Goal: Transaction & Acquisition: Purchase product/service

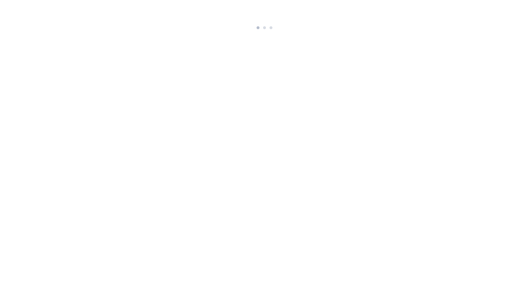
click at [256, 32] on html at bounding box center [264, 16] width 529 height 32
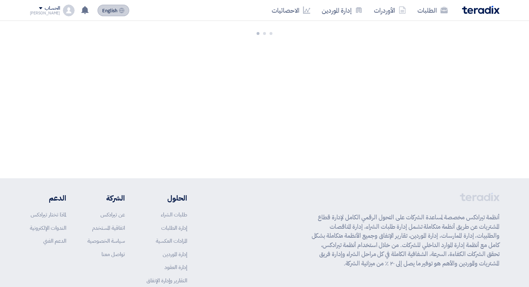
click at [111, 15] on button "English EN" at bounding box center [114, 11] width 32 height 12
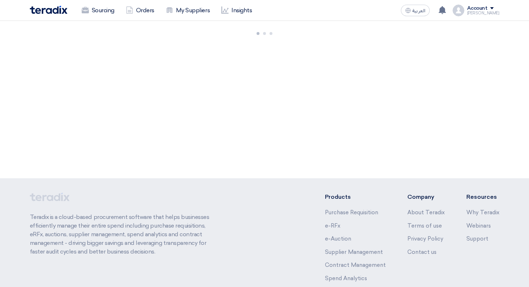
click at [477, 9] on div "Account" at bounding box center [477, 8] width 21 height 6
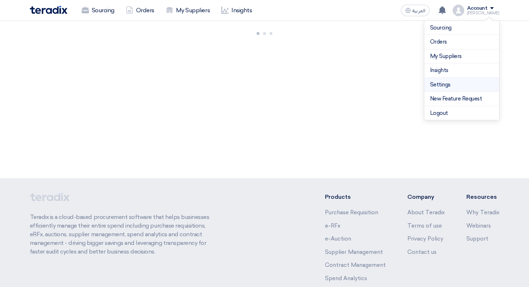
click at [450, 83] on link "Settings" at bounding box center [461, 85] width 63 height 8
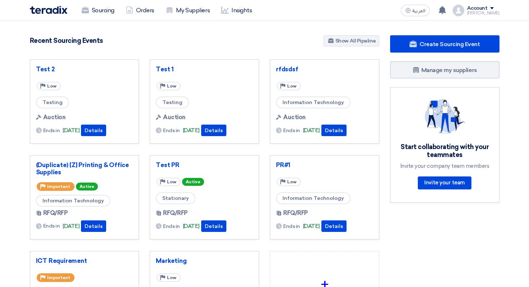
click at [476, 10] on div "Account [PERSON_NAME] Sourcing Orders My Suppliers Insights Settings New Featur…" at bounding box center [476, 11] width 47 height 12
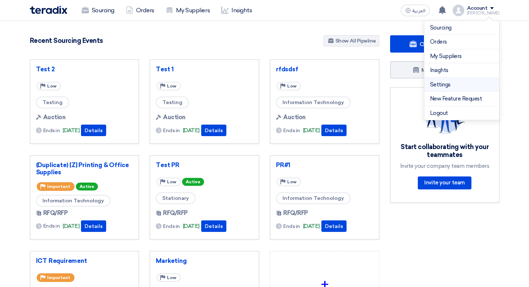
click at [443, 87] on link "Settings" at bounding box center [461, 85] width 63 height 8
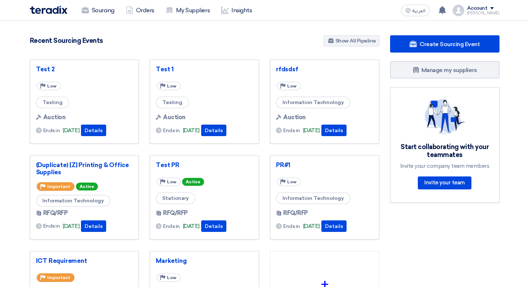
click at [484, 15] on div "[PERSON_NAME]" at bounding box center [483, 13] width 32 height 4
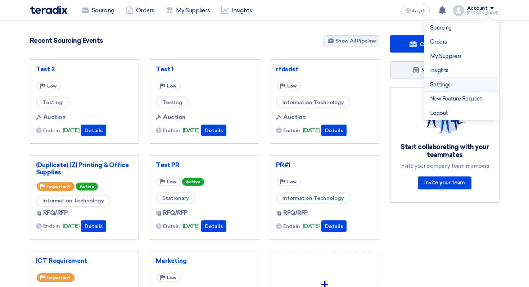
click at [434, 84] on link "Settings" at bounding box center [461, 85] width 63 height 8
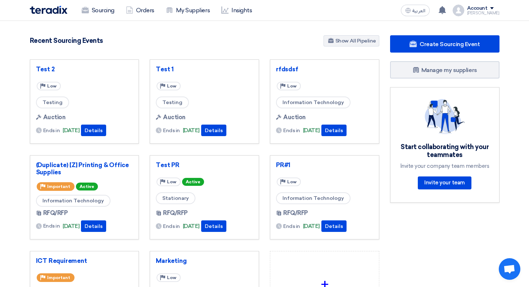
click at [486, 13] on div "[PERSON_NAME]" at bounding box center [483, 13] width 32 height 4
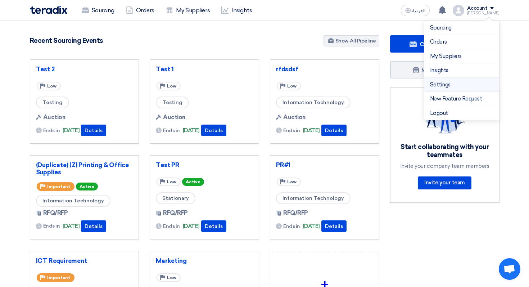
click at [442, 85] on link "Settings" at bounding box center [461, 85] width 63 height 8
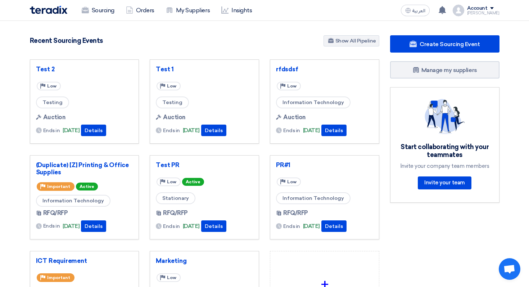
click at [485, 8] on div "Account" at bounding box center [477, 8] width 21 height 6
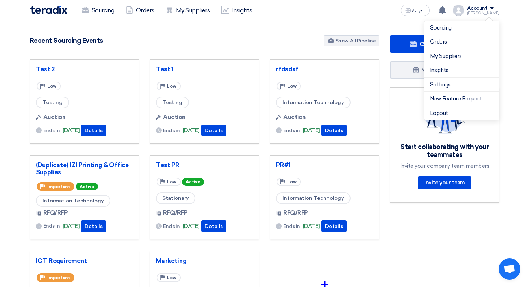
click at [485, 8] on div "Account" at bounding box center [477, 8] width 21 height 6
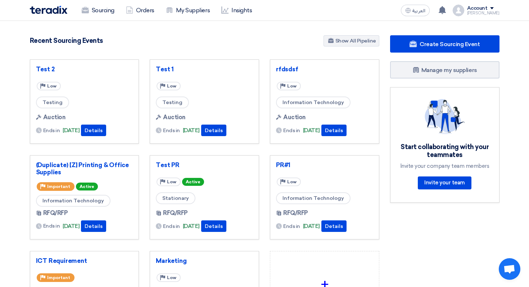
click at [485, 8] on div "Account" at bounding box center [477, 8] width 21 height 6
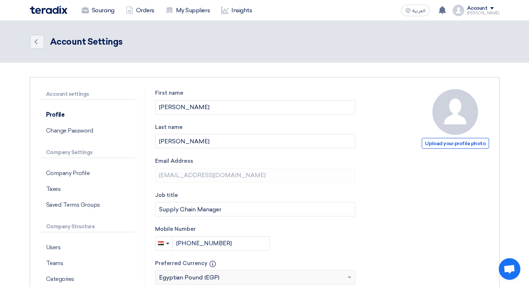
click at [293, 159] on label "Email Address" at bounding box center [255, 161] width 200 height 8
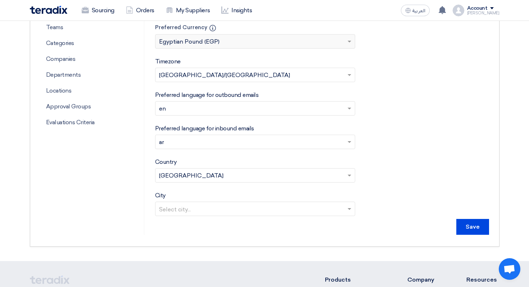
scroll to position [233, 0]
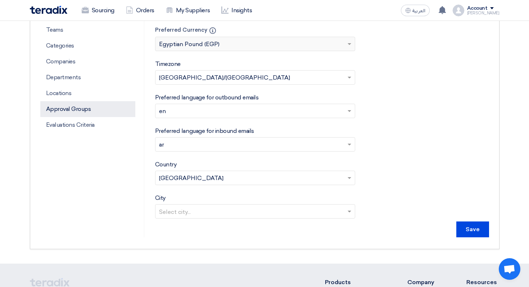
click at [88, 112] on p "Approval Groups" at bounding box center [87, 109] width 95 height 16
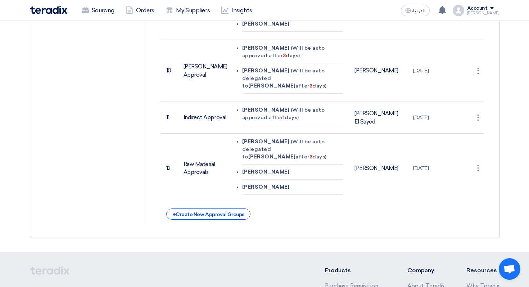
scroll to position [676, 0]
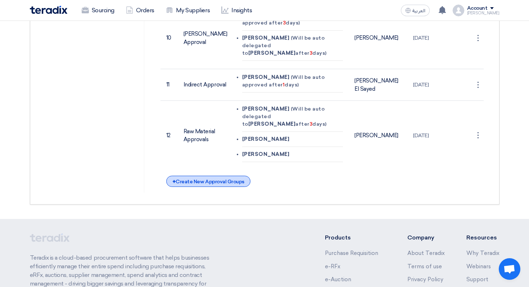
click at [208, 176] on div "+ Create New Approval Groups" at bounding box center [208, 181] width 84 height 11
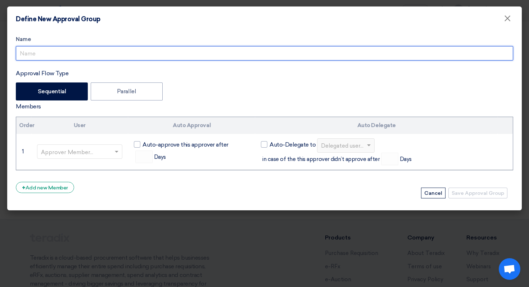
click at [63, 53] on input "Approval Flow Type" at bounding box center [264, 53] width 497 height 14
type input "O"
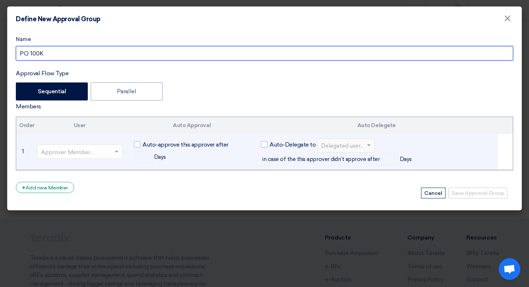
type input "PO 100K"
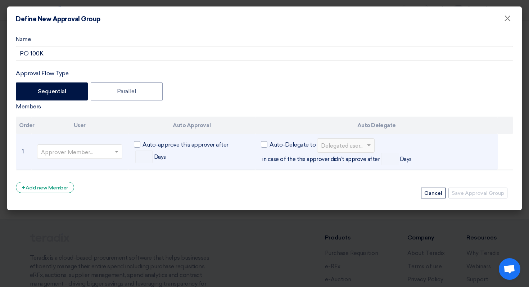
click at [79, 146] on input "text" at bounding box center [76, 152] width 71 height 12
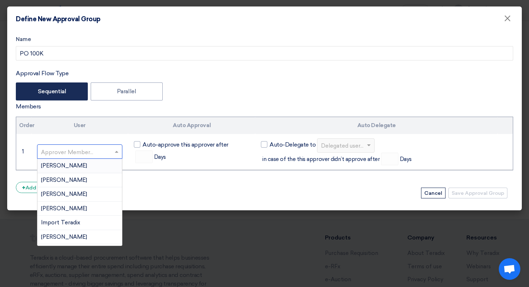
click at [57, 99] on label "Sequential" at bounding box center [52, 91] width 72 height 18
click at [42, 93] on input "Sequential" at bounding box center [40, 91] width 5 height 5
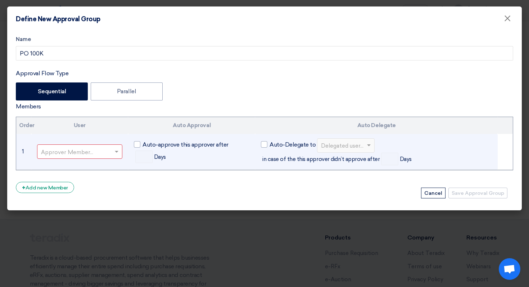
click at [99, 151] on input "text" at bounding box center [76, 152] width 71 height 12
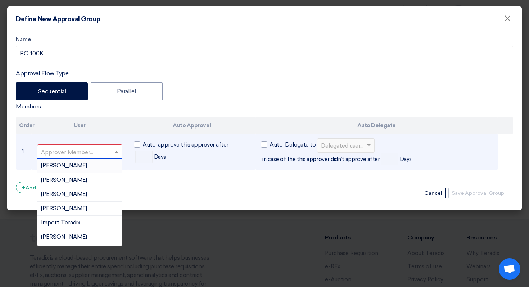
click at [92, 168] on div "[PERSON_NAME]" at bounding box center [79, 166] width 85 height 14
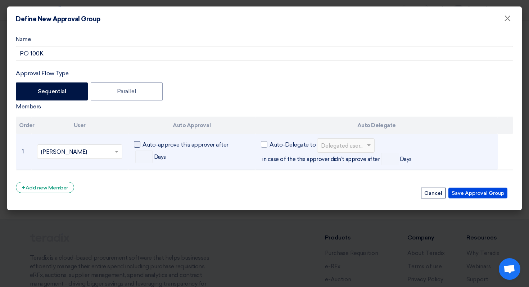
click at [144, 142] on span "Auto-approve this approver after" at bounding box center [185, 144] width 86 height 9
click at [144, 142] on input "Auto-approve this approver after" at bounding box center [144, 142] width 5 height 5
click at [141, 145] on label "Auto-approve this approver after" at bounding box center [181, 144] width 95 height 9
click at [142, 145] on input "Auto-approve this approver after" at bounding box center [144, 142] width 5 height 5
checkbox input "false"
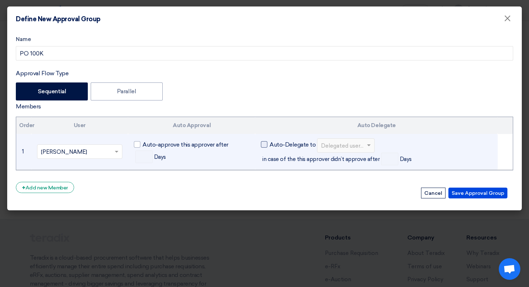
click at [299, 144] on span "Auto-Delegate to" at bounding box center [293, 144] width 46 height 9
click at [274, 144] on input "Auto-Delegate to" at bounding box center [272, 142] width 5 height 5
checkbox input "true"
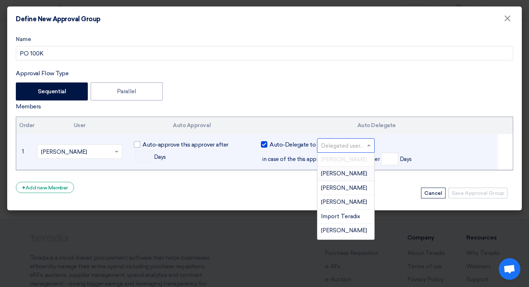
click at [365, 140] on div at bounding box center [345, 145] width 57 height 12
click at [359, 172] on div "[PERSON_NAME]" at bounding box center [345, 174] width 57 height 14
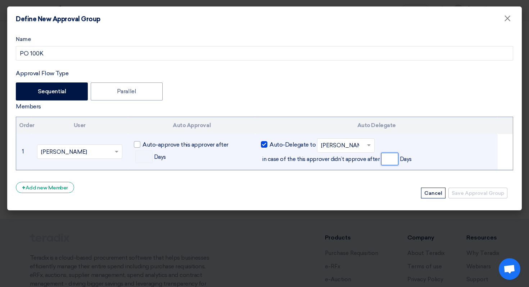
click at [385, 157] on input "number" at bounding box center [389, 159] width 17 height 13
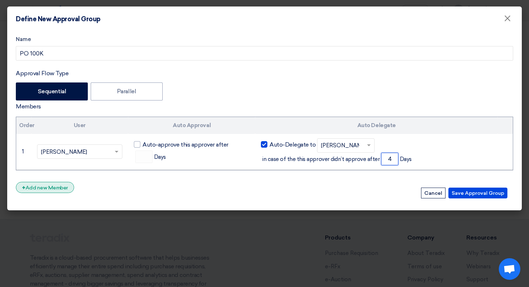
type input "4"
click at [50, 184] on div "+ Add new Member" at bounding box center [45, 187] width 58 height 11
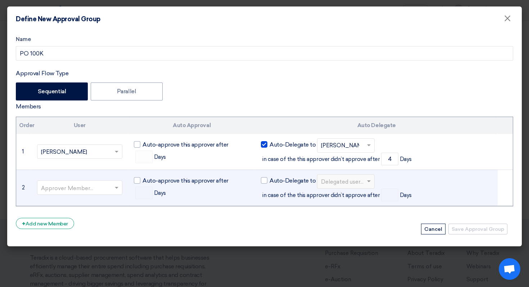
click at [61, 181] on div "Approver Member..." at bounding box center [80, 187] width 86 height 14
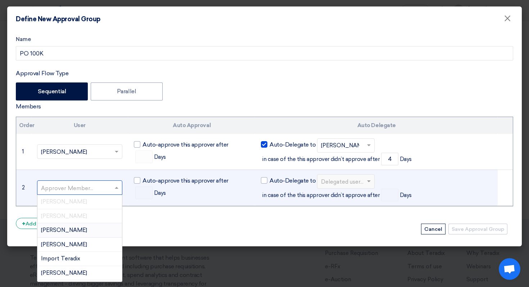
click at [61, 181] on div "Approver Member..." at bounding box center [80, 187] width 86 height 14
click at [69, 235] on div "[PERSON_NAME]" at bounding box center [79, 230] width 85 height 14
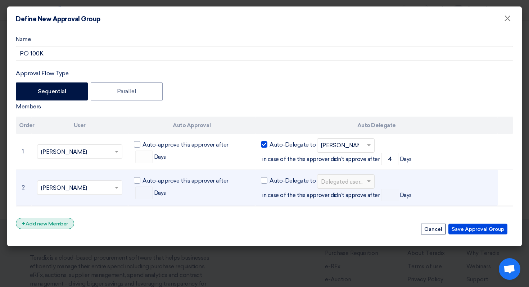
click at [44, 226] on div "+ Add new Member" at bounding box center [45, 223] width 58 height 11
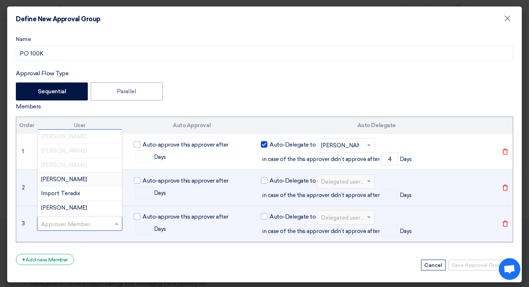
click at [83, 225] on input "text" at bounding box center [76, 224] width 71 height 12
click at [82, 196] on div "Import Teradix" at bounding box center [79, 193] width 85 height 14
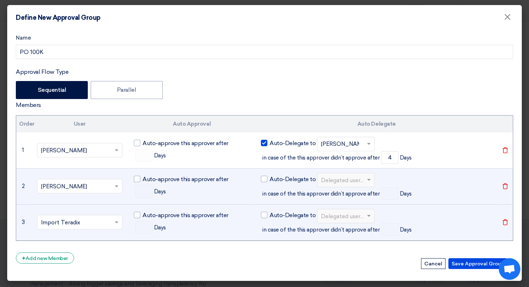
scroll to position [1, 0]
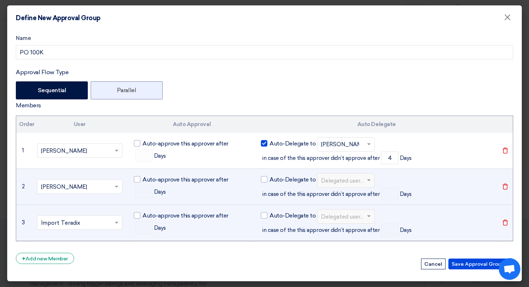
click at [150, 89] on label "Parallel" at bounding box center [127, 90] width 72 height 18
click at [122, 89] on input "Parallel" at bounding box center [119, 89] width 5 height 5
radio input "true"
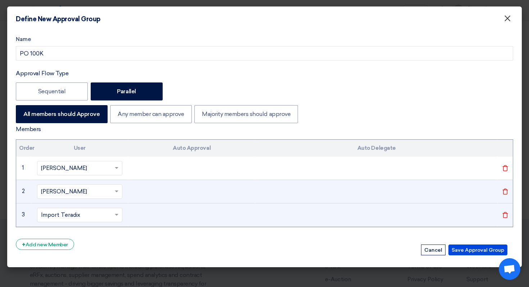
click at [507, 15] on span "×" at bounding box center [507, 20] width 7 height 14
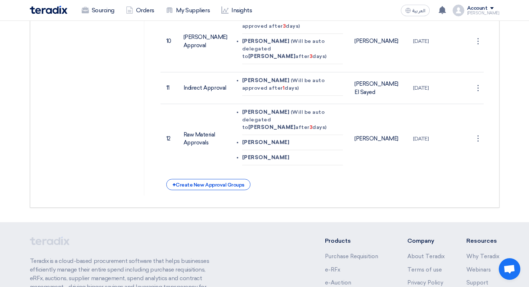
scroll to position [469, 0]
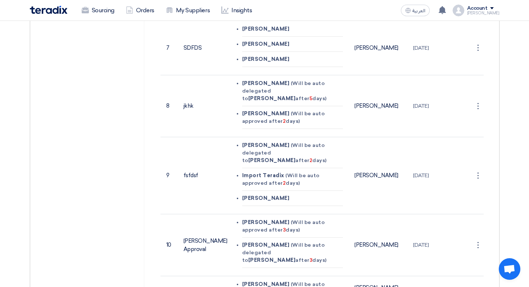
click at [102, 21] on div "Account settings Profile Change Password Company Settings Company Profile Taxes…" at bounding box center [92, 10] width 104 height 780
click at [102, 15] on link "Sourcing" at bounding box center [98, 11] width 44 height 16
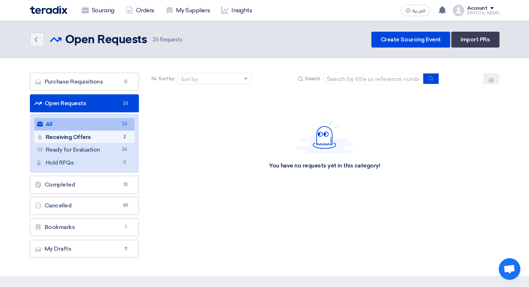
click at [123, 133] on span "2" at bounding box center [124, 137] width 9 height 8
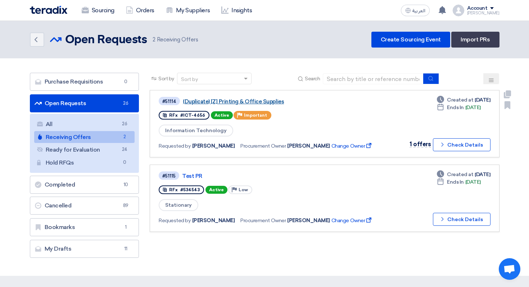
click at [250, 101] on link "(Duplicate) [Z] Printing & Office Supplies" at bounding box center [273, 101] width 180 height 6
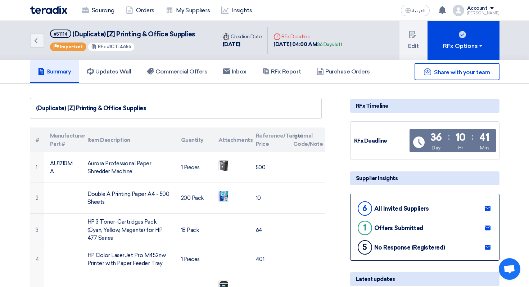
click at [187, 74] on h5 "Commercial Offers" at bounding box center [177, 71] width 60 height 7
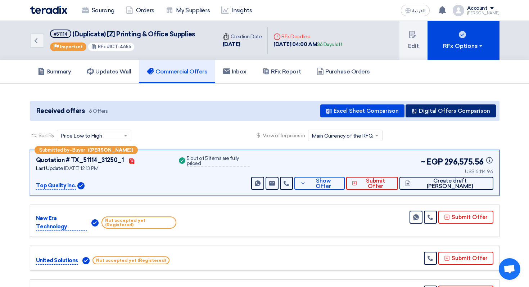
click at [444, 113] on button "Digital Offers Comparison" at bounding box center [451, 110] width 90 height 13
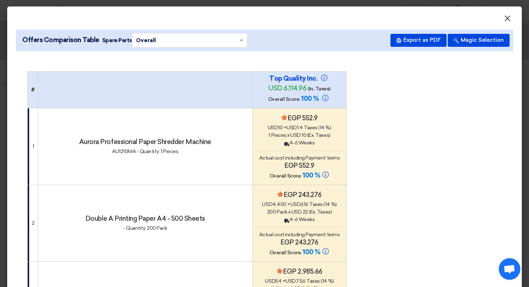
click at [498, 20] on button "×" at bounding box center [507, 19] width 19 height 14
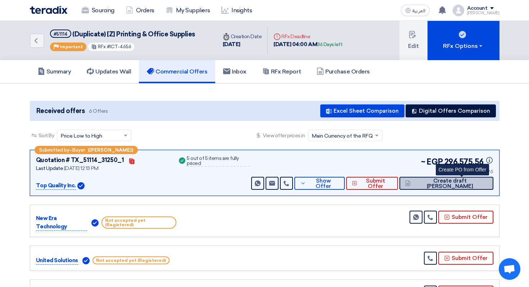
click at [469, 178] on button "Create draft [PERSON_NAME]" at bounding box center [446, 183] width 94 height 13
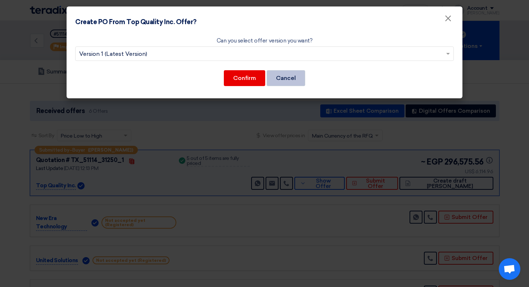
click at [276, 74] on button "Cancel" at bounding box center [286, 78] width 39 height 16
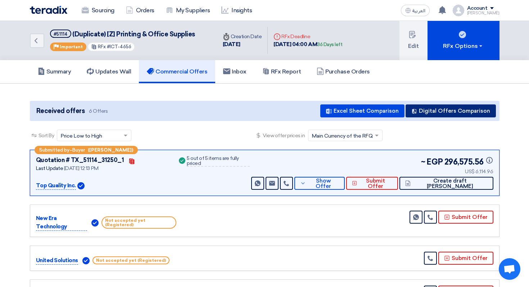
click at [476, 111] on button "Digital Offers Comparison" at bounding box center [451, 110] width 90 height 13
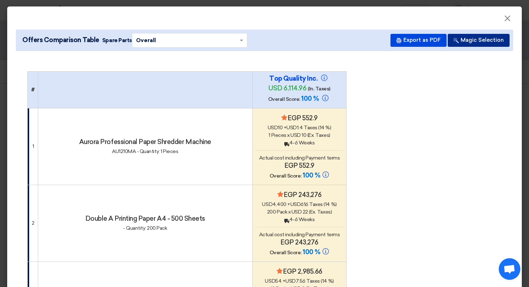
click at [475, 35] on button "Magic Selection" at bounding box center [479, 40] width 62 height 13
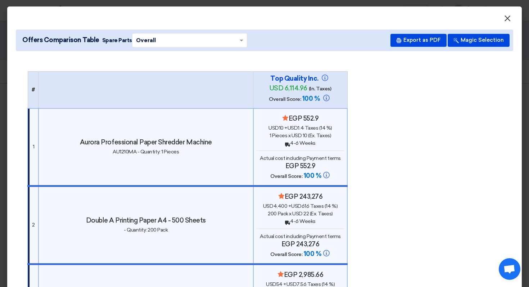
click at [508, 13] on span "×" at bounding box center [507, 20] width 7 height 14
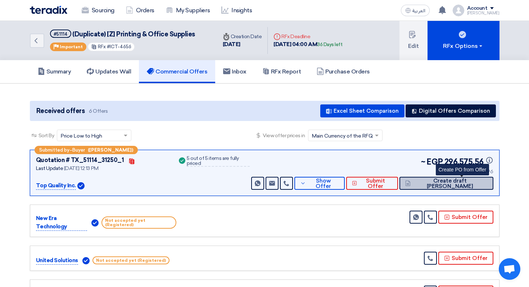
click at [463, 181] on span "Create draft [PERSON_NAME]" at bounding box center [449, 183] width 75 height 11
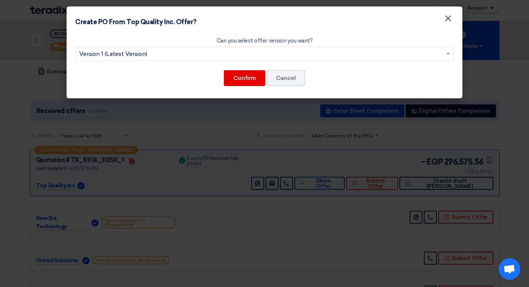
click at [450, 24] on span "×" at bounding box center [447, 20] width 7 height 14
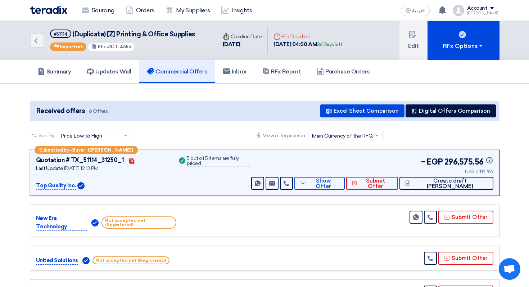
click at [362, 194] on div "Submitted by – Buyer ([PERSON_NAME]) Quotation # TX_51114_31250_1 Contacts Last…" at bounding box center [265, 173] width 470 height 46
click at [339, 182] on span "Show Offer" at bounding box center [323, 183] width 31 height 11
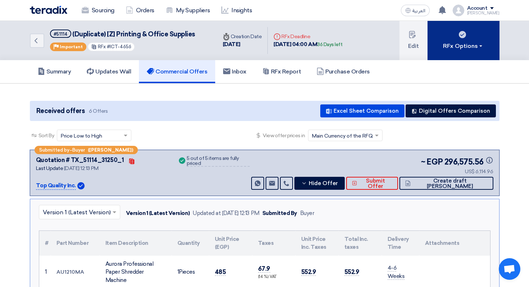
click at [462, 43] on div "RFx Options" at bounding box center [463, 46] width 41 height 9
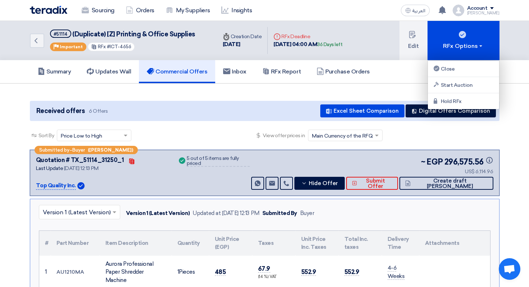
click at [480, 195] on div "Submitted by – Buyer ([PERSON_NAME]) Quotation # TX_51114_31250_1 Contacts Last…" at bounding box center [265, 173] width 470 height 46
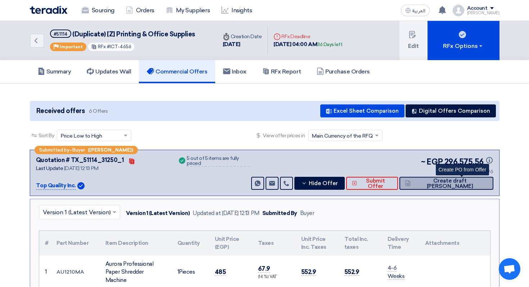
click at [484, 188] on button "Create draft [PERSON_NAME]" at bounding box center [446, 183] width 94 height 13
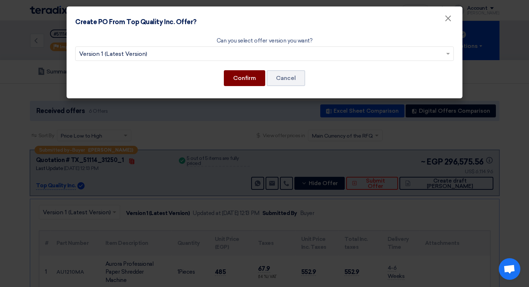
click at [247, 83] on button "Confirm" at bounding box center [244, 78] width 41 height 16
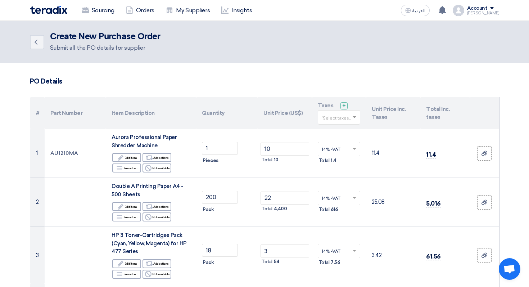
click at [83, 42] on div "Create New Purchase Order Submit all the PO details for supplier" at bounding box center [105, 42] width 110 height 21
click at [41, 40] on link "Back" at bounding box center [37, 42] width 14 height 14
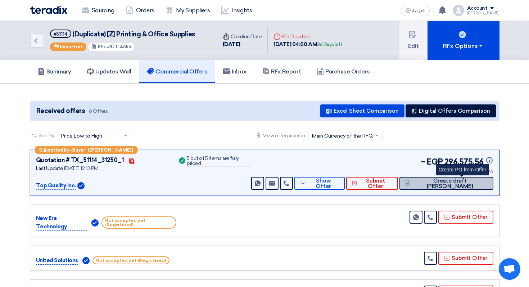
click at [454, 180] on span "Create draft [PERSON_NAME]" at bounding box center [449, 183] width 75 height 11
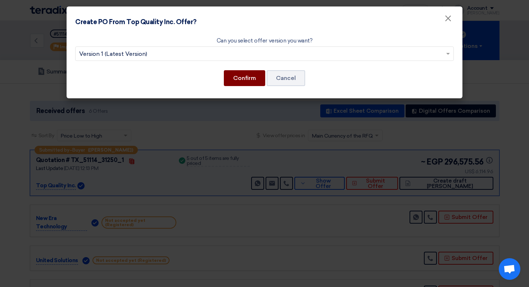
click at [241, 76] on button "Confirm" at bounding box center [244, 78] width 41 height 16
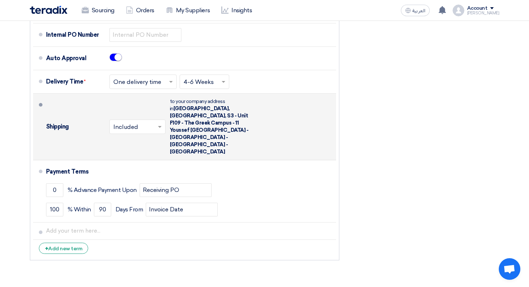
scroll to position [570, 0]
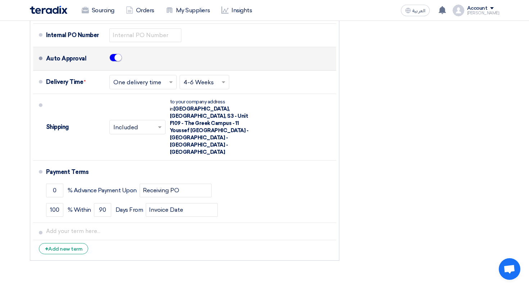
click at [112, 60] on span at bounding box center [115, 58] width 13 height 8
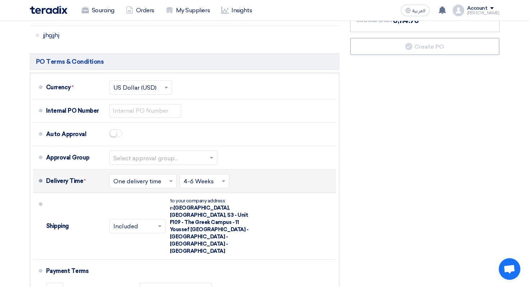
scroll to position [502, 0]
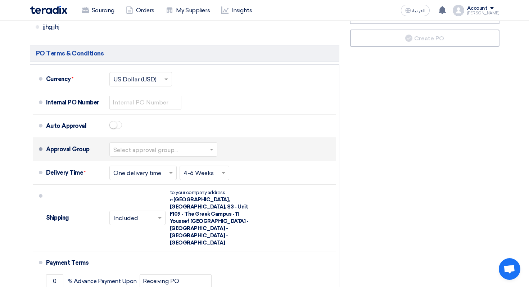
click at [152, 145] on div at bounding box center [163, 149] width 107 height 10
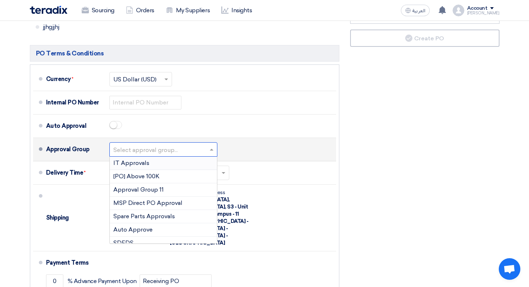
click at [158, 157] on div "IT Approvals" at bounding box center [163, 163] width 107 height 13
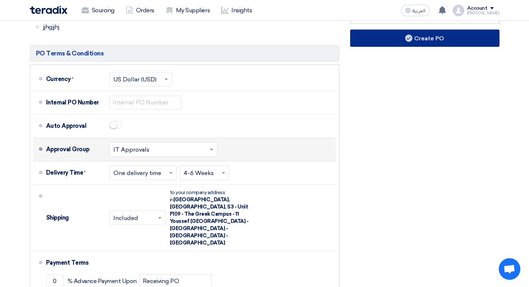
click at [404, 36] on button "Create PO" at bounding box center [424, 38] width 149 height 17
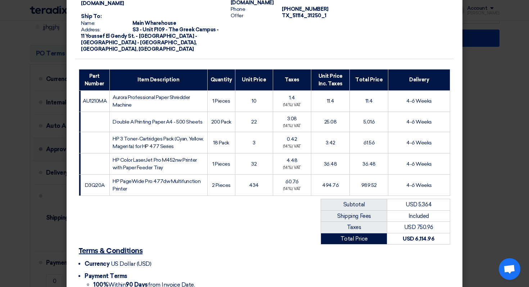
scroll to position [139, 0]
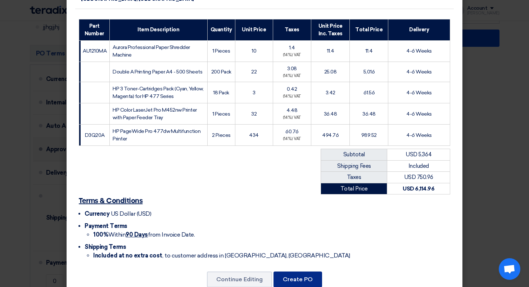
click at [297, 271] on button "Create PO" at bounding box center [297, 279] width 49 height 16
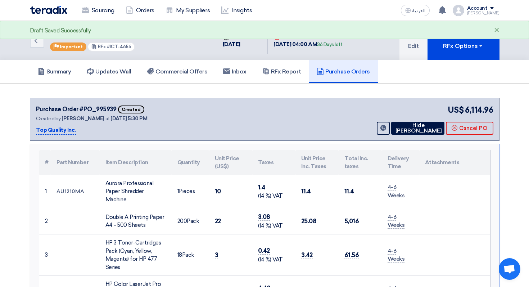
scroll to position [6, 0]
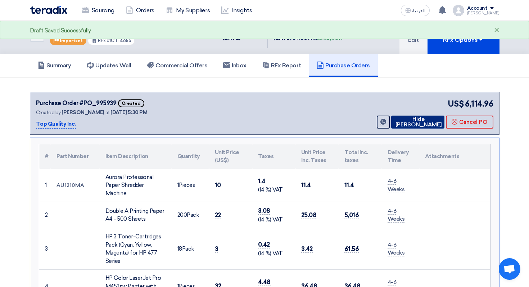
click at [401, 116] on button "Hide [PERSON_NAME]" at bounding box center [417, 122] width 53 height 13
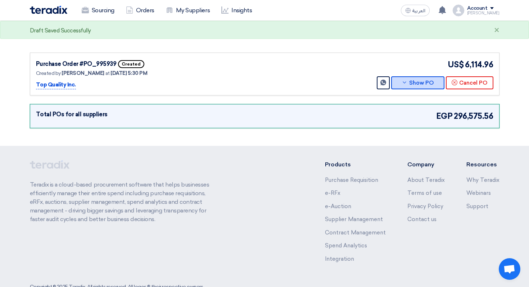
scroll to position [0, 0]
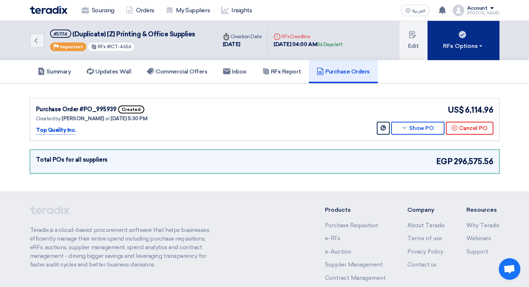
click at [463, 46] on div "RFx Options" at bounding box center [463, 46] width 41 height 9
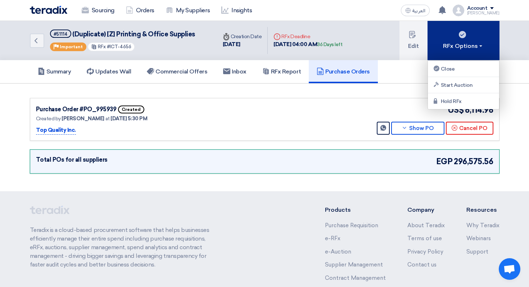
click at [461, 40] on button "RFx Options" at bounding box center [463, 40] width 72 height 39
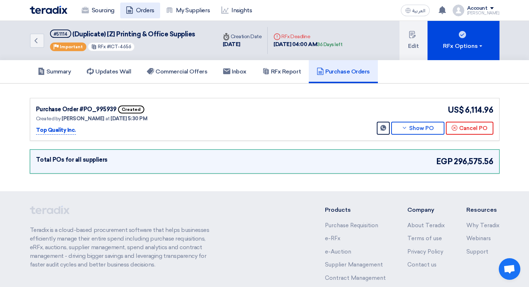
click at [137, 13] on link "Orders" at bounding box center [140, 11] width 40 height 16
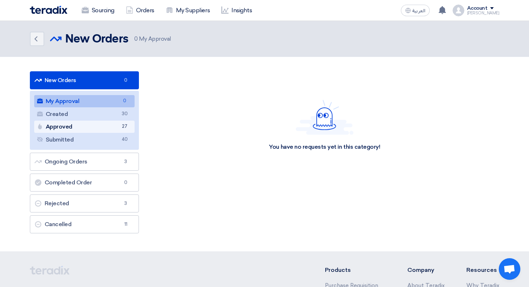
click at [105, 129] on link "Approved Approved 27" at bounding box center [84, 127] width 101 height 12
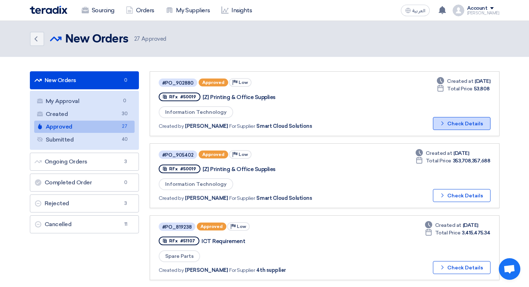
click at [452, 122] on button "Check details Check Details" at bounding box center [462, 123] width 58 height 13
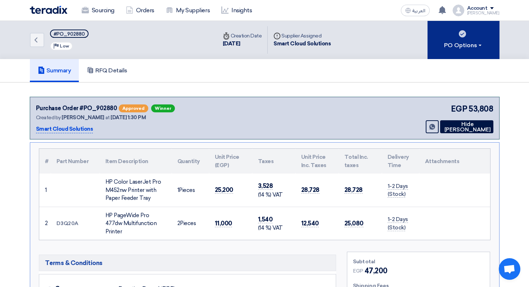
click at [448, 53] on button "PO Options" at bounding box center [463, 40] width 72 height 38
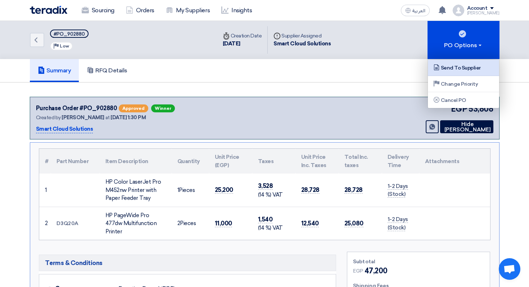
click at [462, 64] on div "Send To Supplier" at bounding box center [463, 67] width 63 height 9
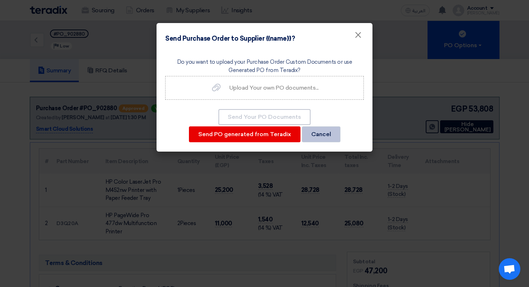
click at [329, 135] on button "Cancel" at bounding box center [321, 134] width 39 height 16
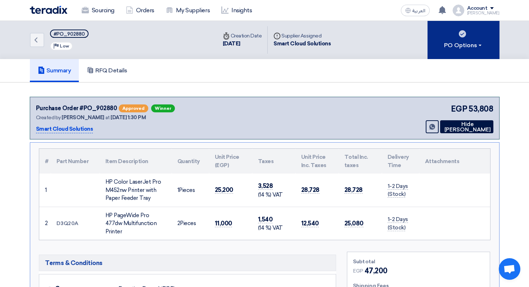
click at [476, 53] on button "PO Options" at bounding box center [463, 40] width 72 height 38
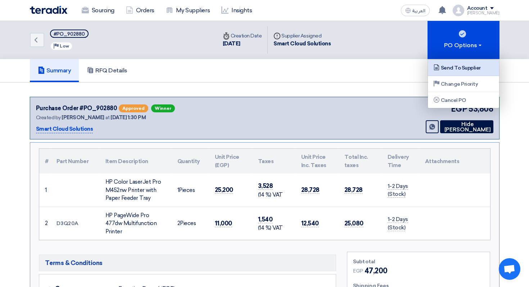
click at [466, 73] on link "Send To Supplier" at bounding box center [463, 68] width 71 height 16
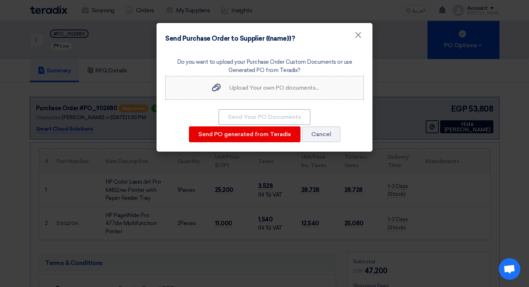
click at [313, 94] on label "Upload Your own PO documents... Upload Your own PO documents..." at bounding box center [264, 88] width 199 height 24
click at [0, 0] on input "Upload Your own PO documents... Upload Your own PO documents..." at bounding box center [0, 0] width 0 height 0
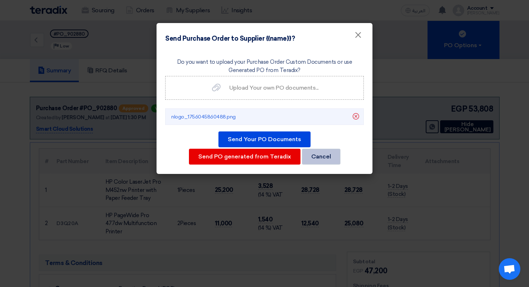
click at [337, 158] on button "Cancel" at bounding box center [321, 157] width 39 height 16
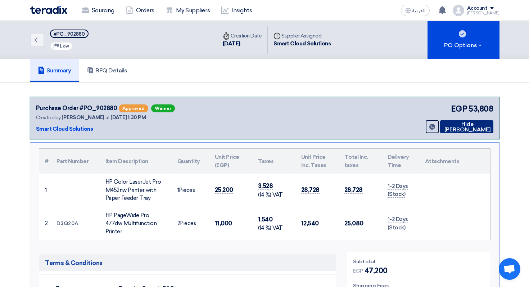
click at [472, 125] on button "Hide [PERSON_NAME]" at bounding box center [466, 126] width 53 height 13
